Goal: Navigation & Orientation: Find specific page/section

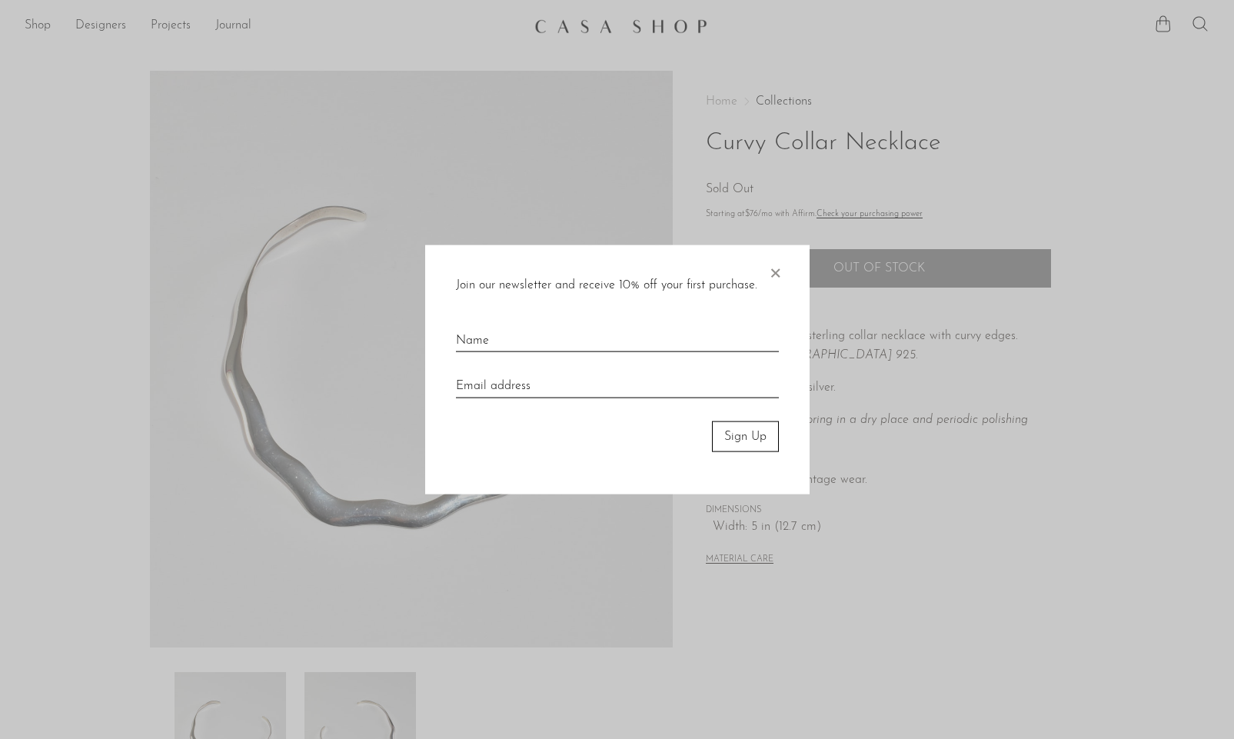
click at [774, 272] on span "×" at bounding box center [775, 269] width 15 height 49
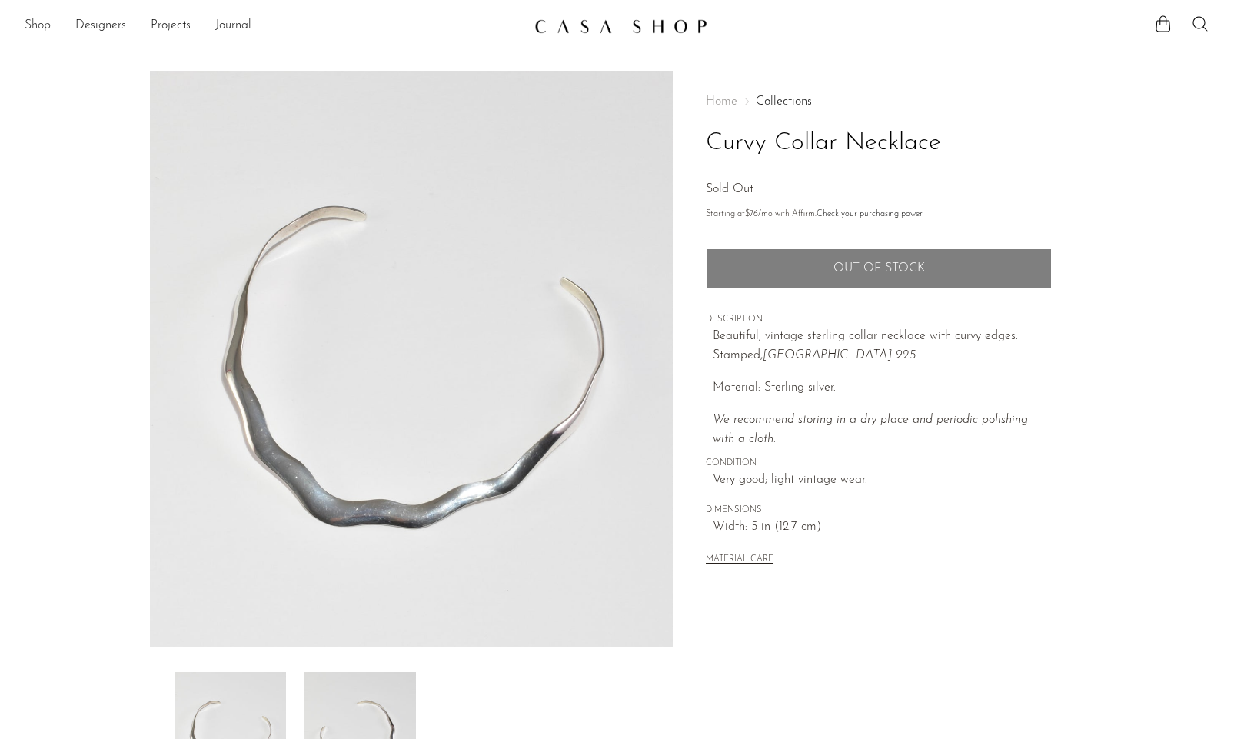
click at [37, 27] on link "Shop" at bounding box center [38, 26] width 26 height 20
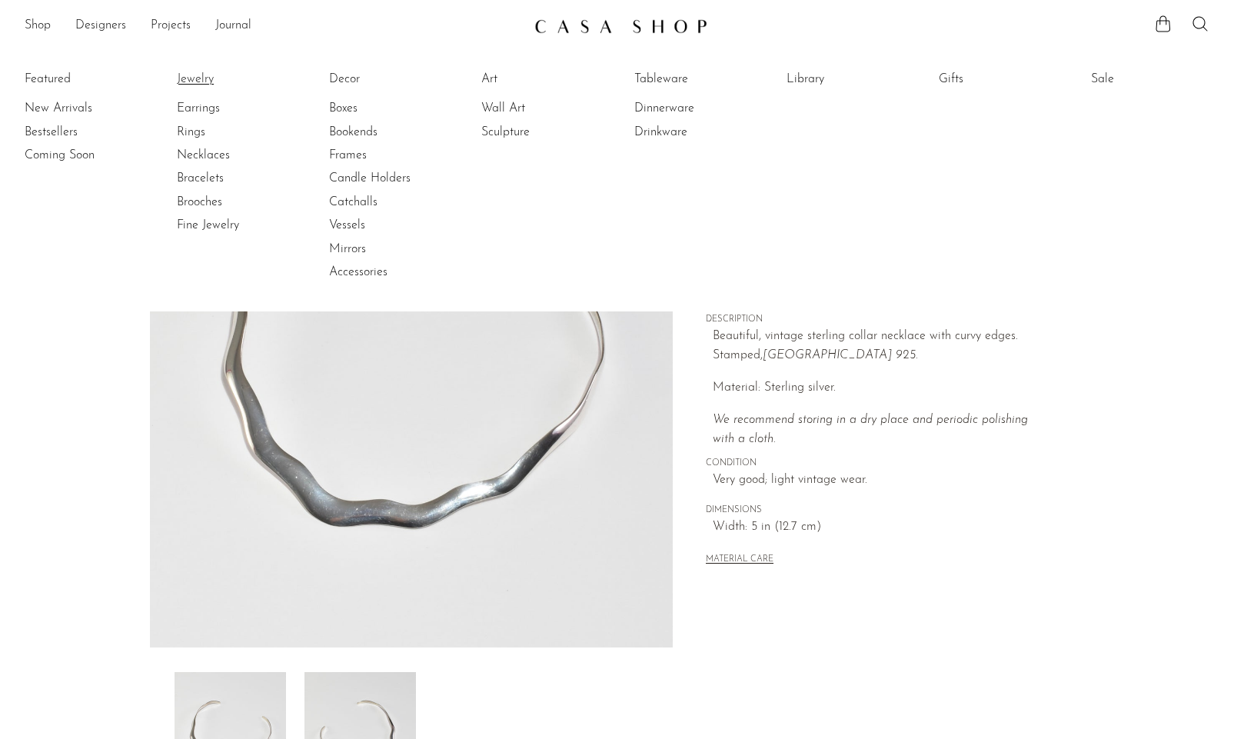
click at [192, 82] on link "Jewelry" at bounding box center [234, 79] width 115 height 17
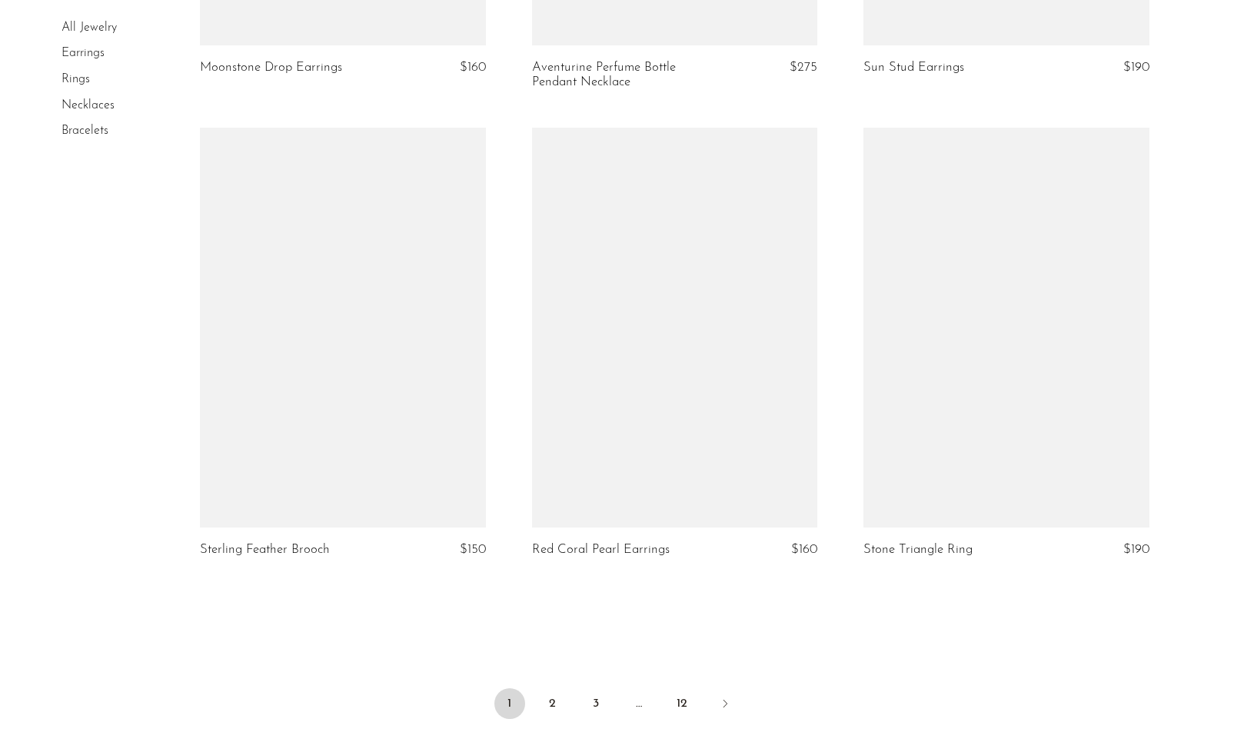
scroll to position [5191, 0]
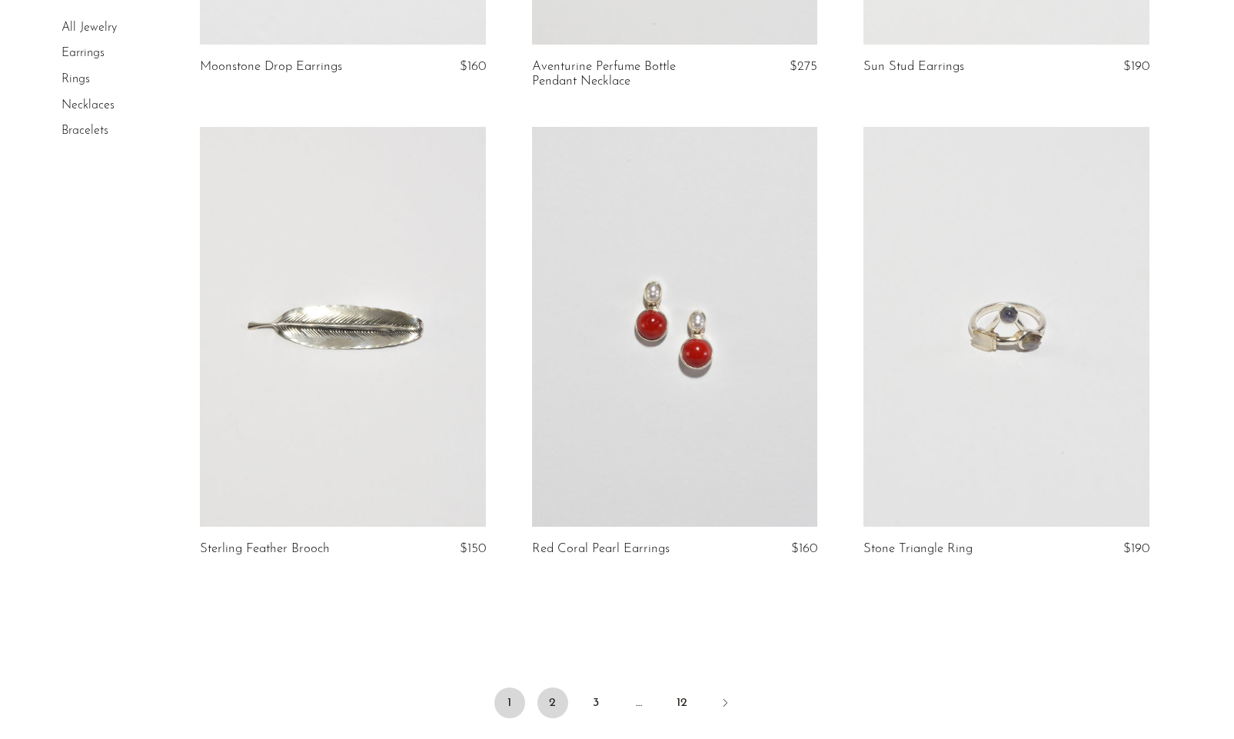
click at [549, 700] on link "2" at bounding box center [553, 703] width 31 height 31
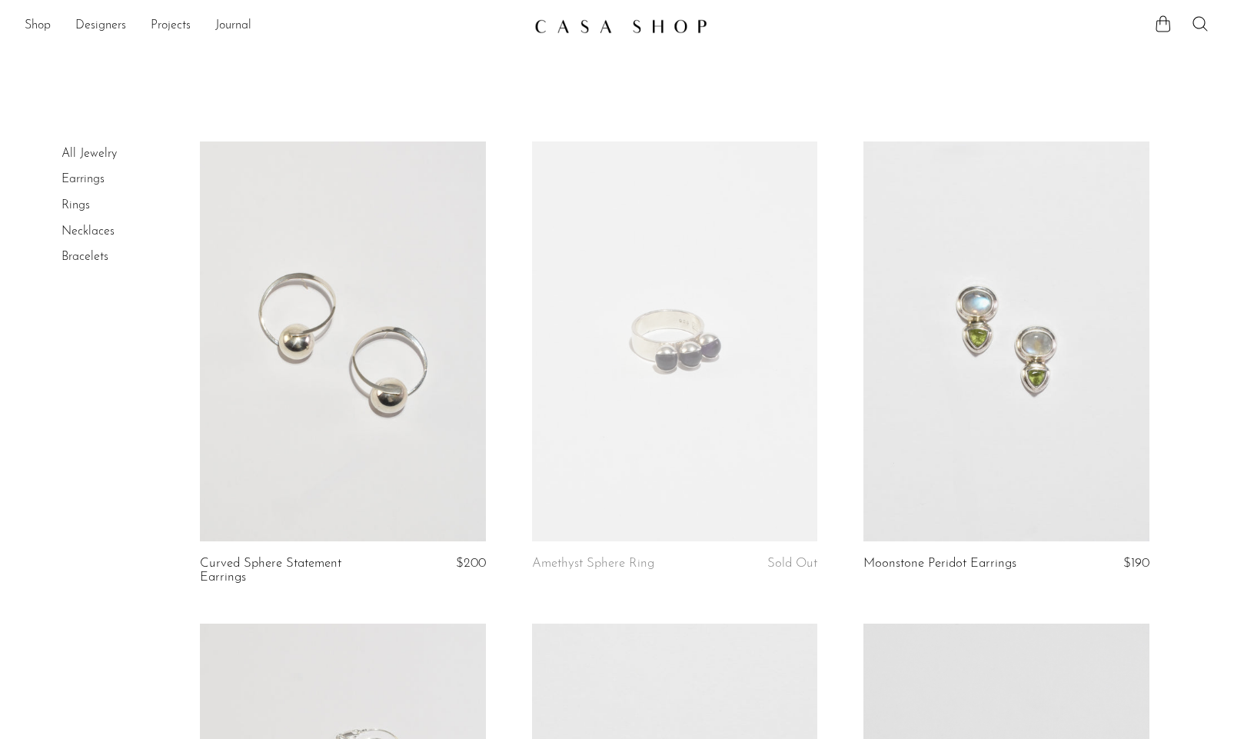
click at [79, 229] on link "Necklaces" at bounding box center [88, 231] width 53 height 12
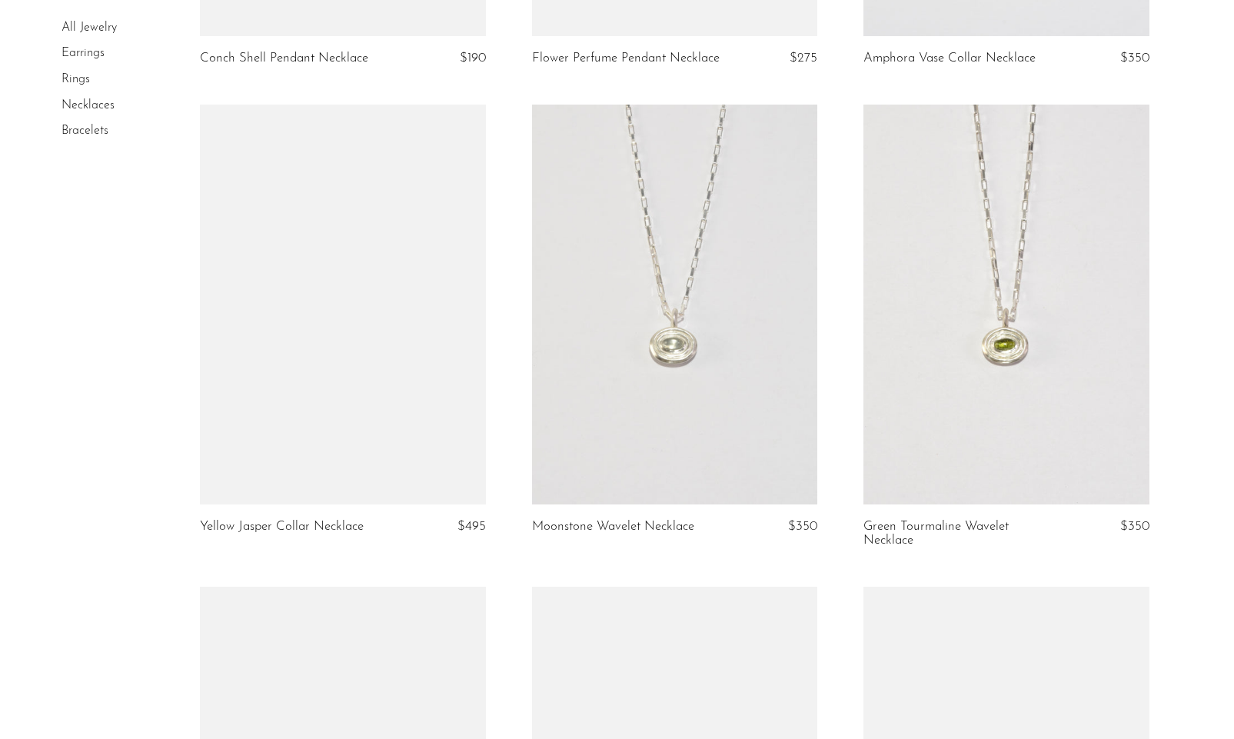
scroll to position [2873, 0]
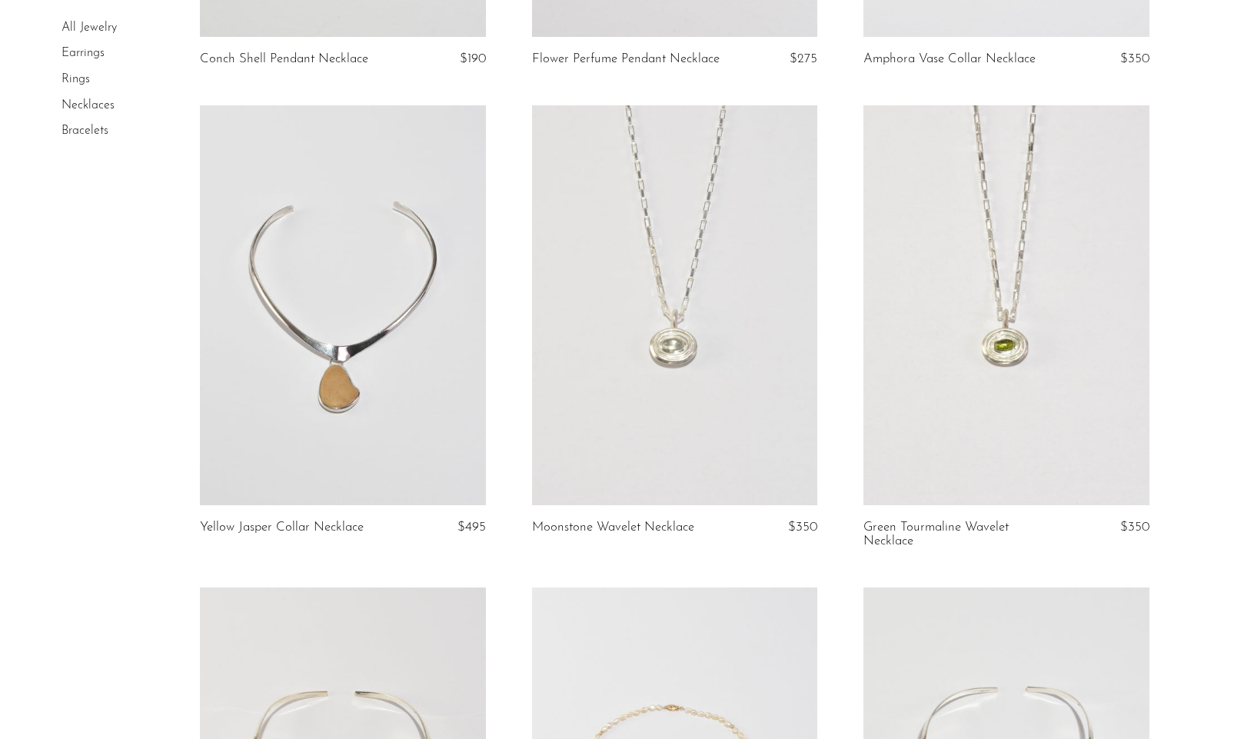
click at [96, 136] on link "Bracelets" at bounding box center [85, 131] width 47 height 12
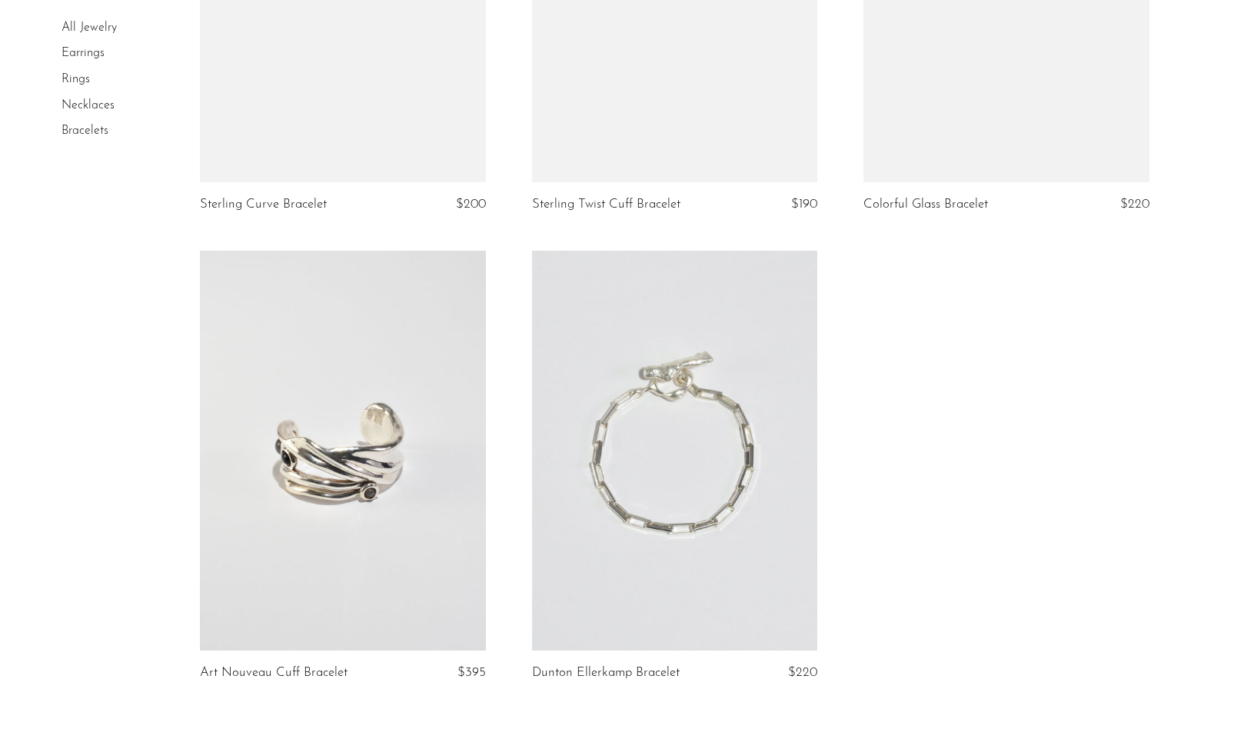
scroll to position [1980, 0]
